Goal: Information Seeking & Learning: Learn about a topic

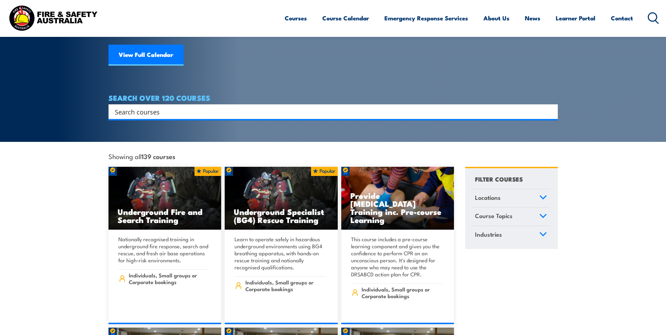
scroll to position [105, 0]
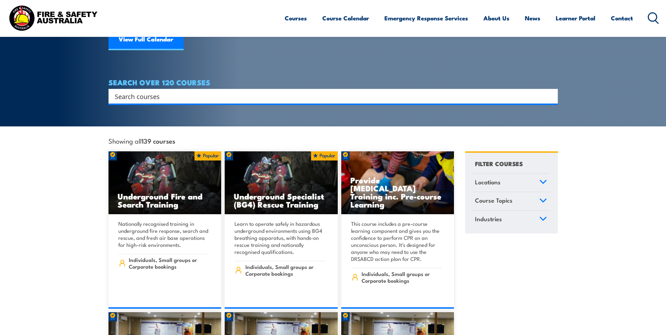
click at [545, 180] on icon at bounding box center [543, 181] width 6 height 3
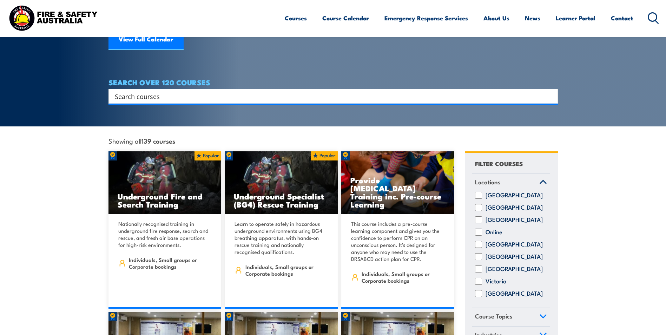
click at [477, 278] on input "Victoria" at bounding box center [478, 281] width 7 height 7
checkbox input "true"
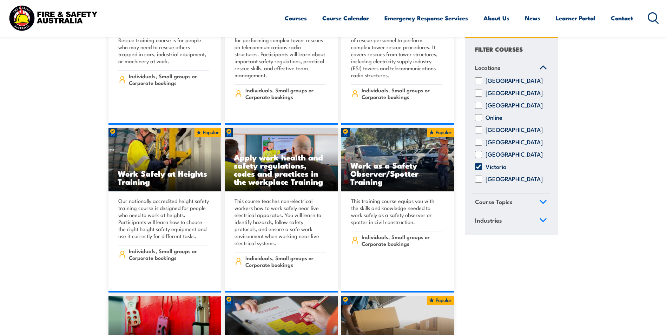
scroll to position [4562, 0]
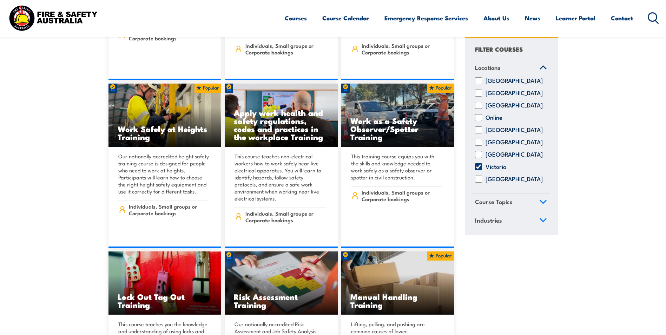
click at [305, 19] on ul "Courses Course Calendar Emergency Response Services Services Overview Emergency…" at bounding box center [459, 18] width 348 height 19
